Goal: Transaction & Acquisition: Purchase product/service

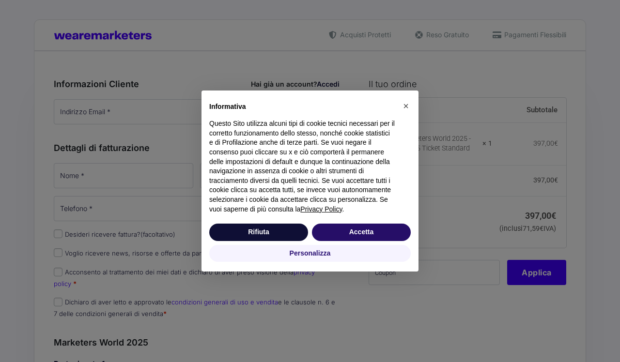
click at [353, 235] on button "Accetta" at bounding box center [361, 232] width 99 height 17
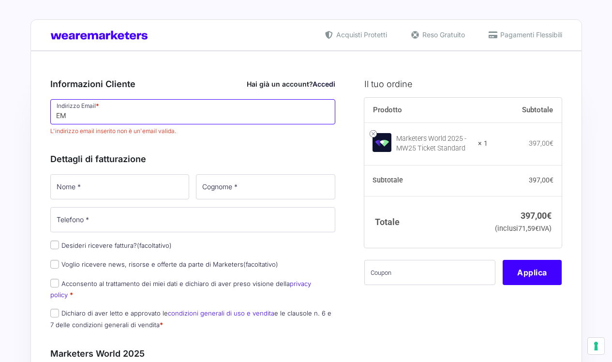
type input "E"
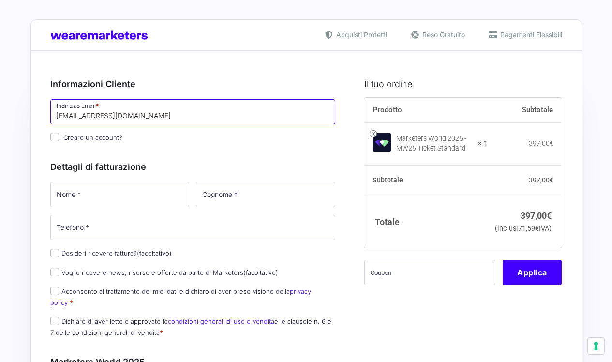
type input "[EMAIL_ADDRESS][DOMAIN_NAME]"
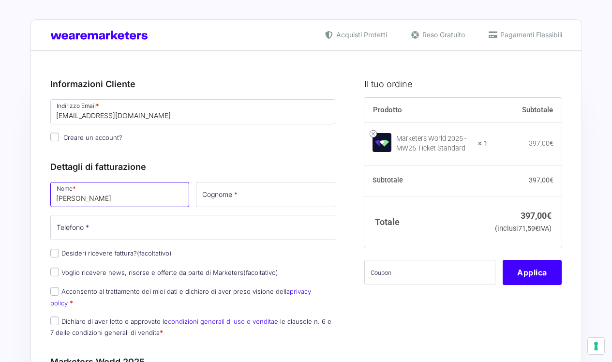
type input "[PERSON_NAME]"
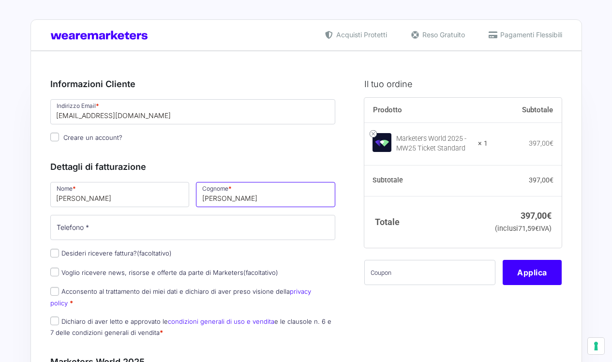
type input "[PERSON_NAME]"
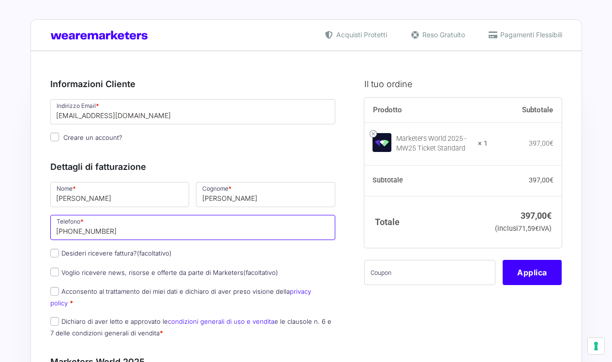
type input "[PHONE_NUMBER]"
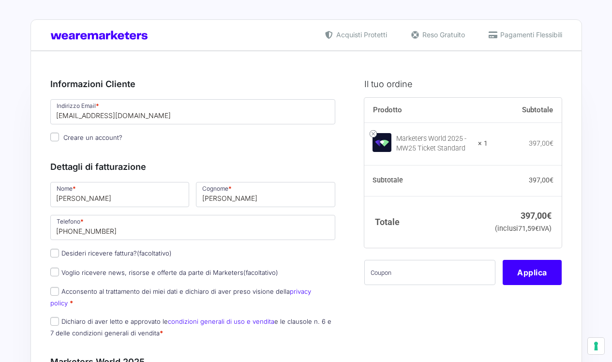
click at [64, 292] on label "Acconsento al trattamento dei miei dati e dichiaro di aver preso visione della …" at bounding box center [180, 297] width 261 height 19
click at [59, 292] on input "Acconsento al trattamento dei miei dati e dichiaro di aver preso visione della …" at bounding box center [54, 291] width 9 height 9
checkbox input "true"
click at [56, 317] on input "Dichiaro di aver letto e approvato le condizioni generali di uso e vendita e le…" at bounding box center [54, 321] width 9 height 9
checkbox input "true"
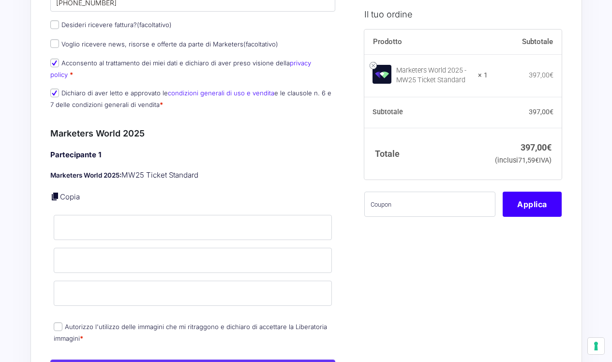
scroll to position [239, 0]
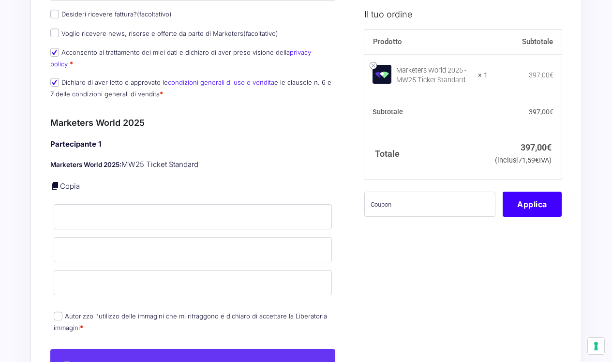
click at [57, 312] on input "Autorizzo l'utilizzo delle immagini che mi ritraggono e dichiaro di accettare l…" at bounding box center [58, 316] width 9 height 9
checkbox input "true"
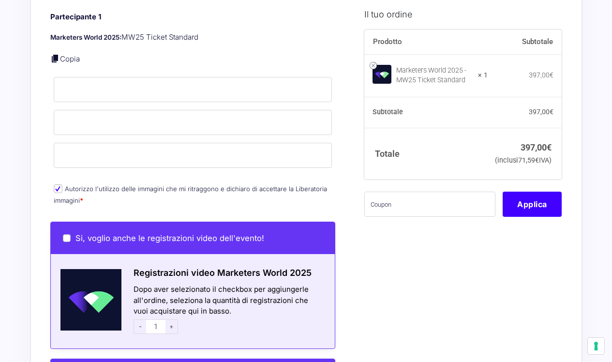
scroll to position [430, 0]
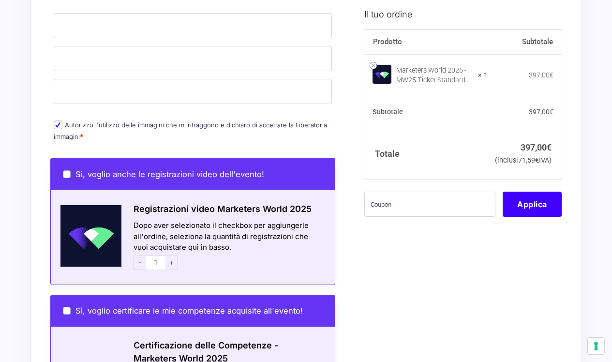
click at [63, 169] on label "Si, voglio anche le registrazioni video dell'evento!" at bounding box center [163, 174] width 201 height 10
click at [63, 170] on input "Si, voglio anche le registrazioni video dell'evento!" at bounding box center [67, 174] width 8 height 8
checkbox input "true"
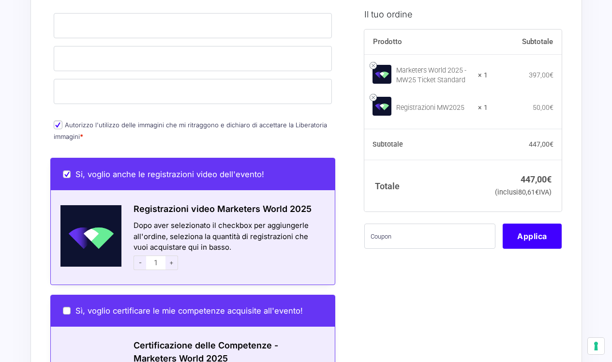
click at [62, 165] on div "Si, voglio anche le registrazioni video dell'evento!" at bounding box center [193, 174] width 285 height 32
click at [63, 170] on input "Si, voglio anche le registrazioni video dell'evento!" at bounding box center [67, 174] width 8 height 8
checkbox input "false"
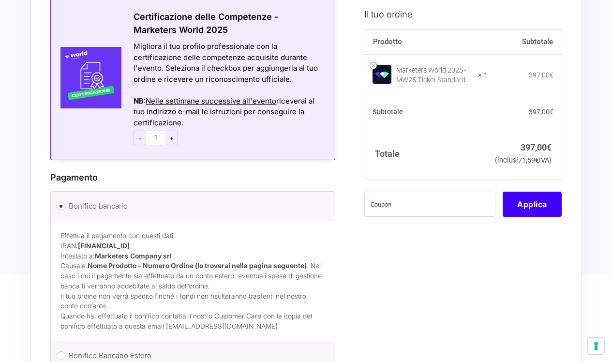
scroll to position [852, 0]
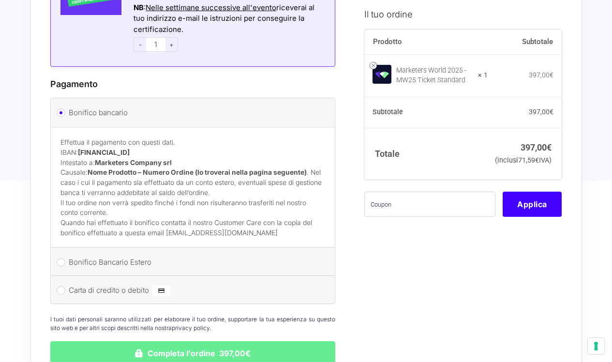
click at [130, 283] on label "Carta di credito o debito" at bounding box center [191, 290] width 245 height 15
click at [65, 286] on input "Carta di credito o debito" at bounding box center [61, 290] width 9 height 9
radio input "true"
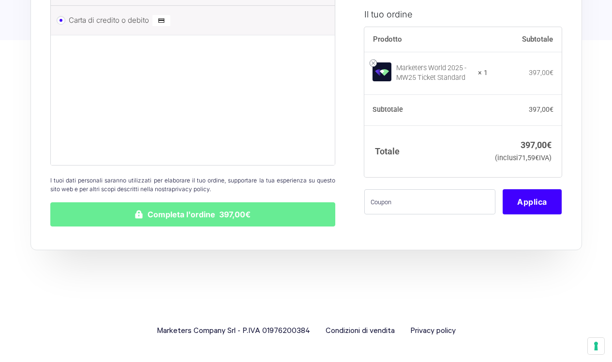
scroll to position [988, 0]
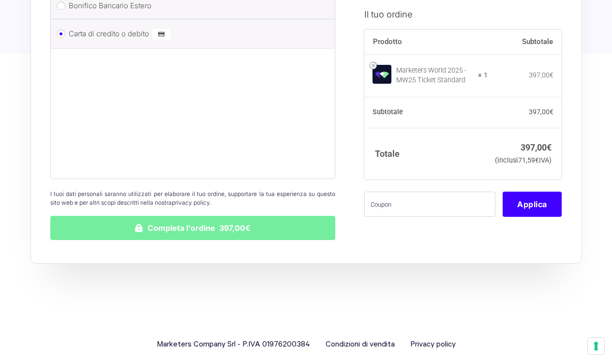
click at [167, 220] on button "Completa l'ordine 397,00€" at bounding box center [193, 228] width 286 height 24
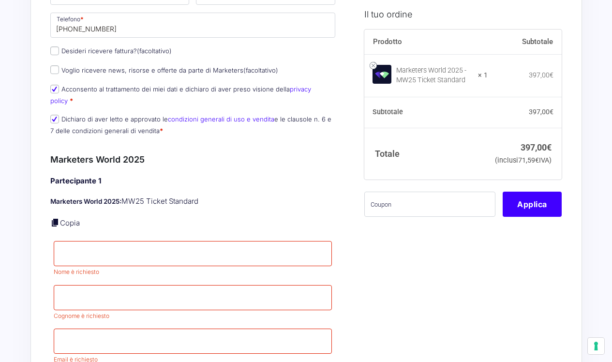
scroll to position [288, 0]
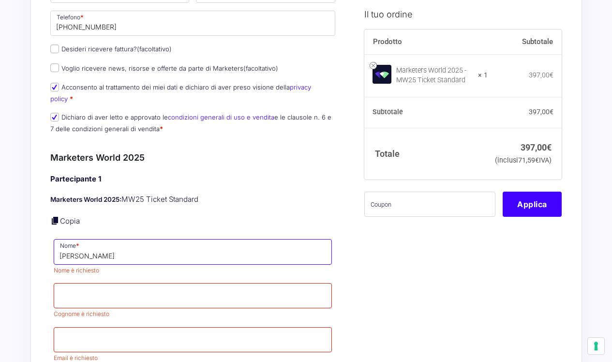
type input "[PERSON_NAME]"
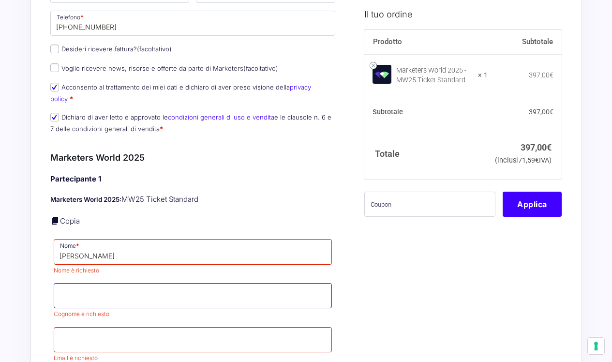
drag, startPoint x: 156, startPoint y: 263, endPoint x: 152, endPoint y: 270, distance: 8.3
click at [156, 263] on div "Partecipante 1 Marketers World 2025: MW25 Ticket Standard Copia Nome * [PERSON_…" at bounding box center [193, 288] width 286 height 228
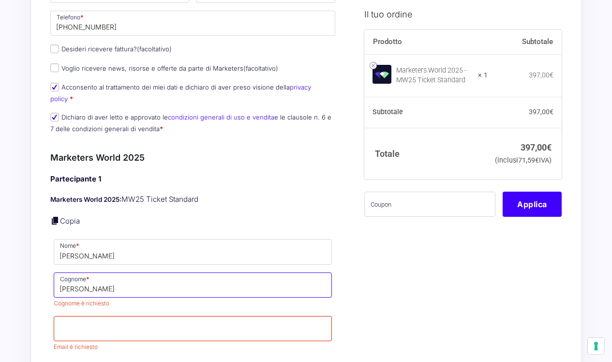
scroll to position [356, 0]
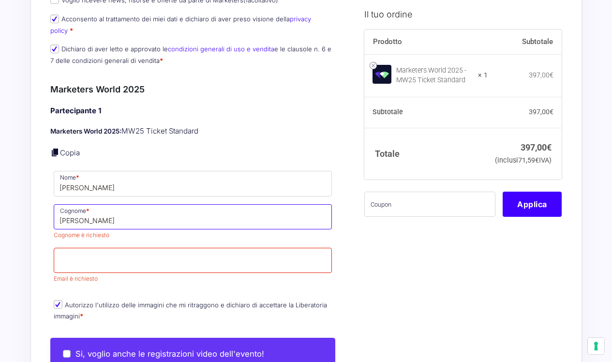
type input "[PERSON_NAME]"
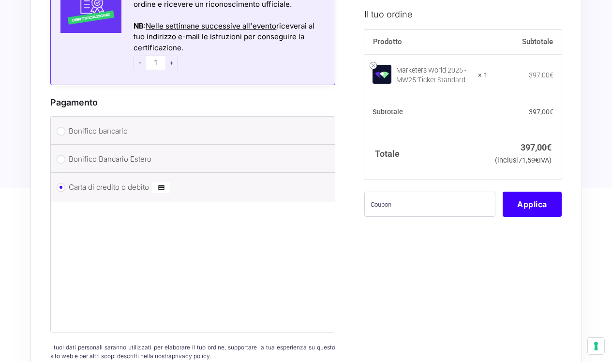
scroll to position [1005, 0]
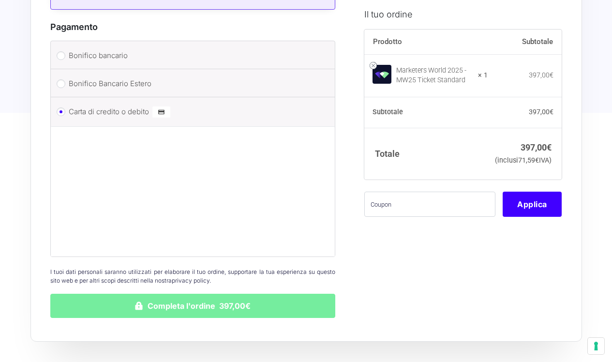
type input "[EMAIL_ADDRESS][DOMAIN_NAME]"
click at [279, 294] on button "Completa l'ordine 397,00€" at bounding box center [193, 306] width 286 height 24
